Goal: Information Seeking & Learning: Learn about a topic

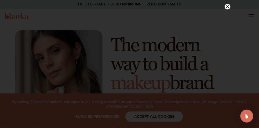
click at [229, 8] on icon at bounding box center [228, 6] width 3 height 3
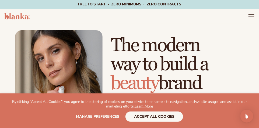
click at [255, 17] on header "Cart product catalog The Lab by Blanka" at bounding box center [129, 16] width 259 height 15
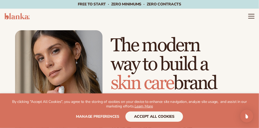
click at [253, 16] on icon "Menu" at bounding box center [252, 16] width 6 height 0
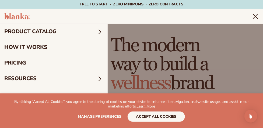
click at [27, 58] on link "pricing" at bounding box center [54, 63] width 108 height 16
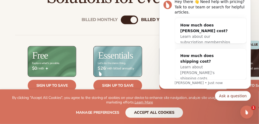
drag, startPoint x: 140, startPoint y: 6, endPoint x: 139, endPoint y: 9, distance: 2.7
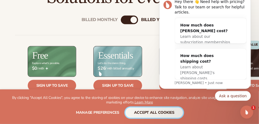
click at [149, 111] on button "accept all cookies" at bounding box center [155, 112] width 58 height 10
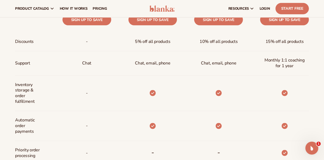
scroll to position [258, 0]
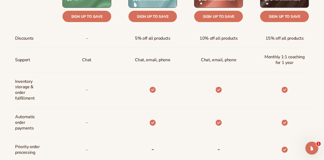
click at [259, 50] on div "Billed Monthly billed Yearly Billed Monthly billed Yearly Discounts Support Inv…" at bounding box center [162, 127] width 324 height 379
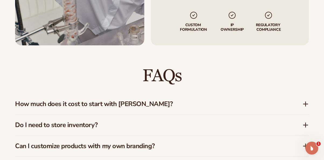
scroll to position [727, 0]
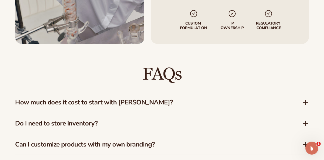
click at [259, 100] on icon at bounding box center [306, 102] width 6 height 6
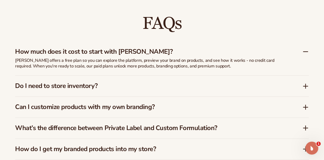
scroll to position [791, 0]
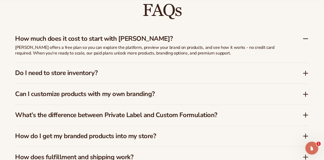
click at [259, 74] on icon at bounding box center [306, 73] width 6 height 6
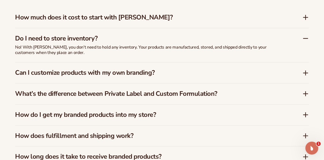
scroll to position [817, 0]
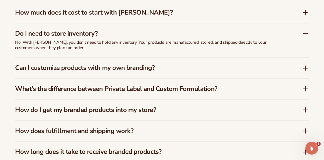
click at [259, 68] on icon at bounding box center [306, 68] width 4 height 0
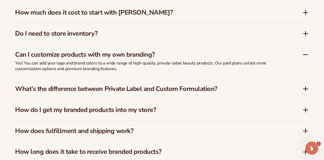
click at [259, 89] on icon at bounding box center [306, 89] width 4 height 0
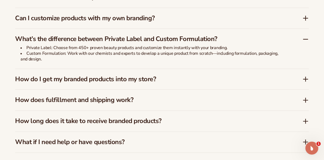
scroll to position [855, 0]
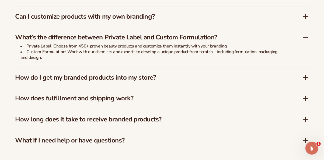
click at [259, 77] on icon at bounding box center [306, 77] width 4 height 0
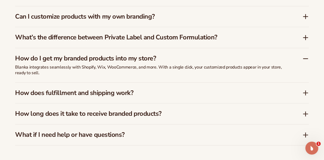
click at [259, 79] on div "How do I get my branded products into my store? Blanka integrates seamlessly wi…" at bounding box center [162, 65] width 294 height 34
click at [259, 93] on icon at bounding box center [306, 93] width 4 height 0
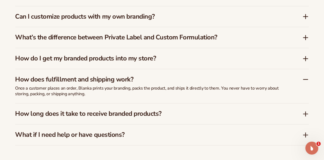
click at [259, 114] on icon at bounding box center [306, 114] width 4 height 0
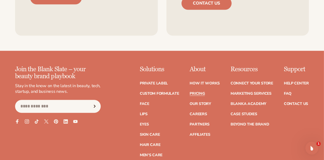
scroll to position [1111, 0]
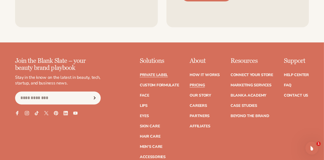
click at [154, 73] on link "Private label" at bounding box center [154, 75] width 28 height 4
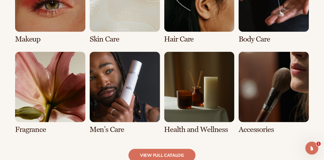
scroll to position [443, 0]
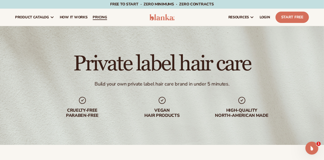
click at [102, 15] on span "pricing" at bounding box center [100, 17] width 14 height 4
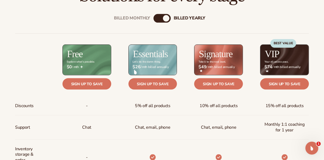
scroll to position [193, 0]
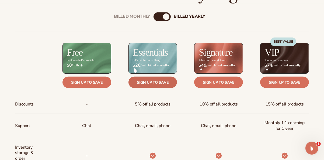
click at [146, 84] on link "Sign up to save" at bounding box center [153, 82] width 49 height 11
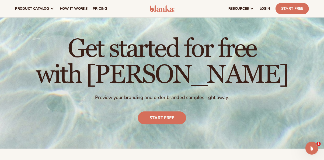
scroll to position [13, 0]
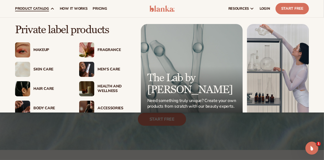
click at [27, 9] on span "product catalog" at bounding box center [32, 8] width 34 height 4
click at [43, 88] on div "Hair Care" at bounding box center [50, 89] width 35 height 5
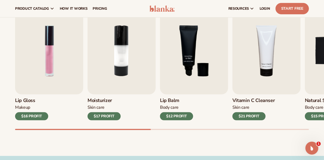
scroll to position [181, 0]
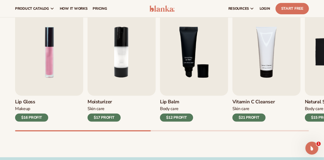
click at [7, 56] on div "Best sellers Private label products to start your beauty and self care line [DA…" at bounding box center [162, 60] width 324 height 193
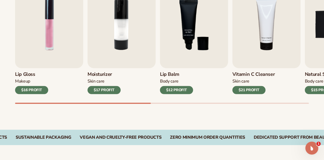
scroll to position [215, 0]
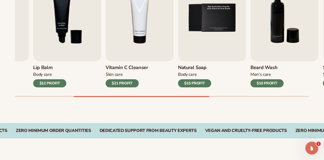
click at [209, 93] on div "Lip Gloss Makeup $16 PROFIT Moisturizer [MEDICAL_DATA] $17 PROFIT [MEDICAL_DATA…" at bounding box center [169, 35] width 309 height 123
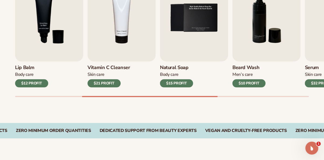
drag, startPoint x: 233, startPoint y: 95, endPoint x: 246, endPoint y: 95, distance: 13.2
click at [246, 95] on div "Lip Gloss Makeup $16 PROFIT Moisturizer [MEDICAL_DATA] $17 PROFIT [MEDICAL_DATA…" at bounding box center [169, 35] width 309 height 123
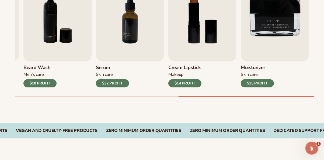
click at [317, 85] on div "Lip Gloss Makeup $16 PROFIT Moisturizer [MEDICAL_DATA] $17 PROFIT [MEDICAL_DATA…" at bounding box center [169, 35] width 309 height 123
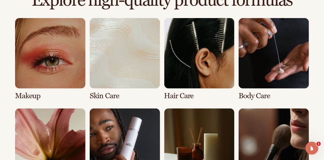
scroll to position [391, 0]
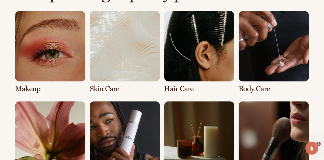
drag, startPoint x: 322, startPoint y: 61, endPoint x: 319, endPoint y: 78, distance: 18.0
click at [319, 78] on div "Explore high-quality product formulas view full catalog Makeup [MEDICAL_DATA] H…" at bounding box center [162, 97] width 324 height 227
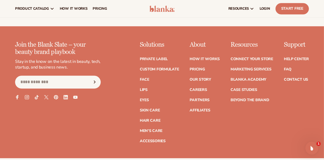
scroll to position [907, 0]
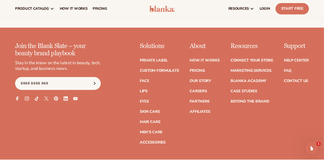
drag, startPoint x: 324, startPoint y: 130, endPoint x: 322, endPoint y: 95, distance: 34.5
click at [322, 95] on div "Join the Blank Slate – your beauty brand playbook Stay in the know on the lates…" at bounding box center [162, 101] width 324 height 116
